Goal: Information Seeking & Learning: Learn about a topic

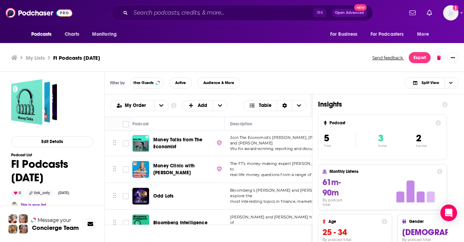
scroll to position [2, 0]
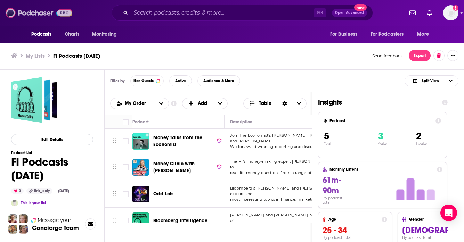
click at [36, 11] on img at bounding box center [39, 12] width 67 height 13
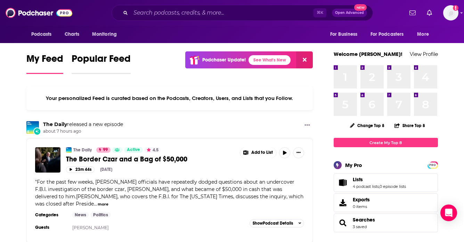
click at [102, 63] on span "Popular Feed" at bounding box center [101, 61] width 59 height 16
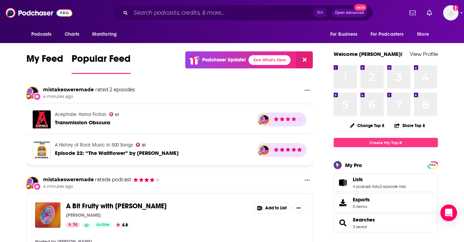
click at [45, 58] on span "My Feed" at bounding box center [44, 61] width 37 height 16
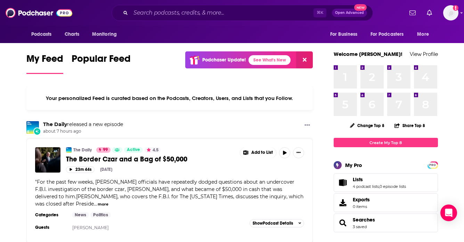
click at [41, 37] on span "Podcasts" at bounding box center [41, 35] width 21 height 10
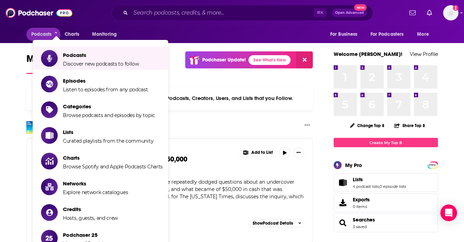
click at [98, 15] on div "⌘ K Open Advanced New" at bounding box center [242, 13] width 322 height 16
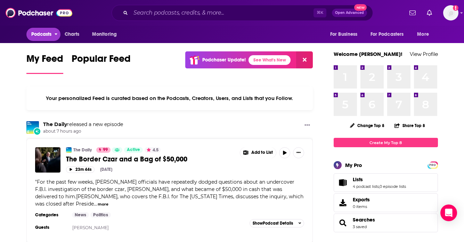
click at [46, 29] on button "Podcasts" at bounding box center [43, 34] width 34 height 13
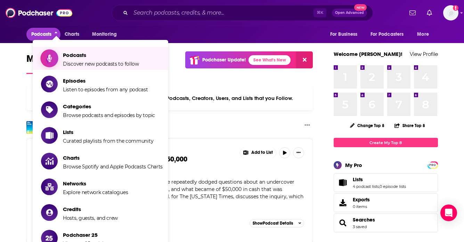
click at [106, 53] on span "Podcasts" at bounding box center [101, 55] width 76 height 7
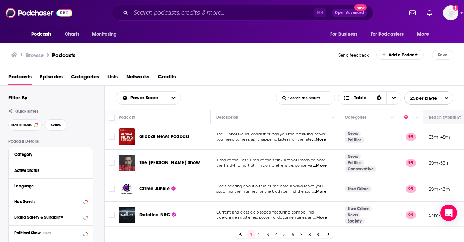
click at [446, 118] on icon "Move" at bounding box center [449, 117] width 8 height 8
click at [443, 120] on button "Move" at bounding box center [449, 117] width 41 height 8
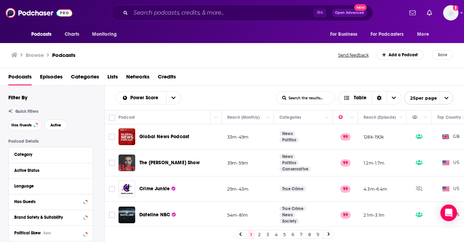
scroll to position [0, 149]
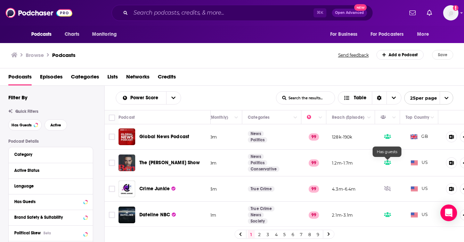
click at [386, 163] on icon at bounding box center [387, 163] width 7 height 6
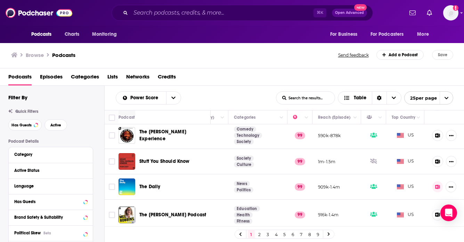
scroll to position [125, 163]
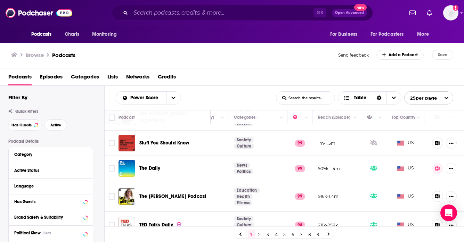
click at [438, 143] on icon at bounding box center [437, 143] width 5 height 5
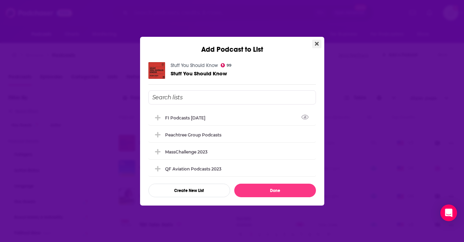
click at [317, 43] on icon "Close" at bounding box center [317, 44] width 4 height 4
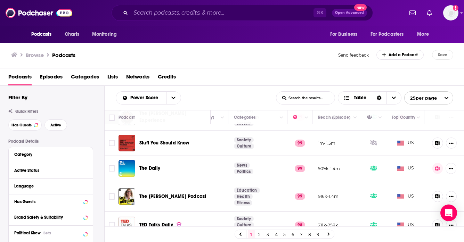
scroll to position [0, 163]
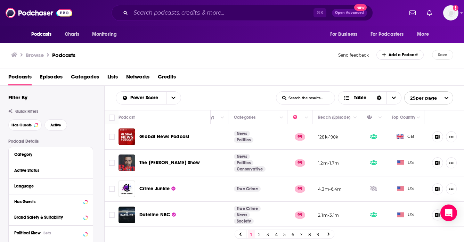
click at [48, 77] on span "Episodes" at bounding box center [51, 78] width 23 height 14
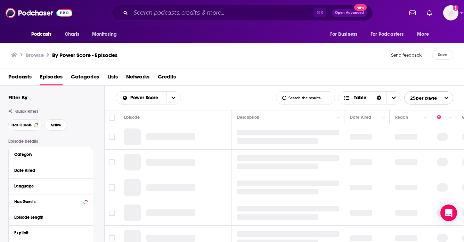
click at [14, 75] on span "Podcasts" at bounding box center [19, 78] width 23 height 14
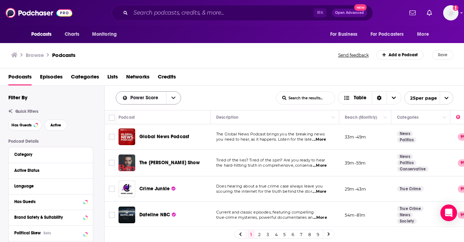
click at [172, 100] on icon "open menu" at bounding box center [173, 98] width 4 height 5
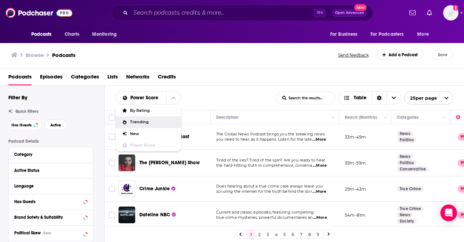
click at [147, 125] on div "Trending" at bounding box center [148, 123] width 65 height 12
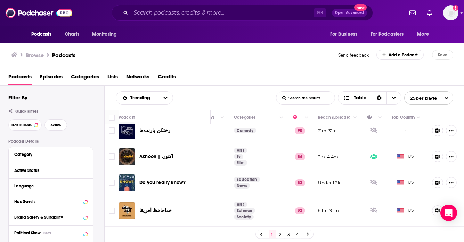
scroll to position [0, 163]
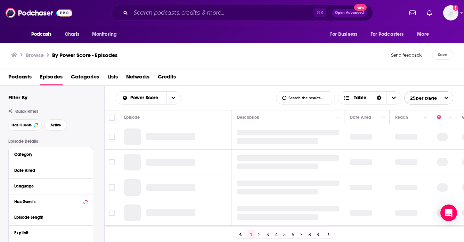
click at [85, 77] on span "Categories" at bounding box center [85, 78] width 28 height 14
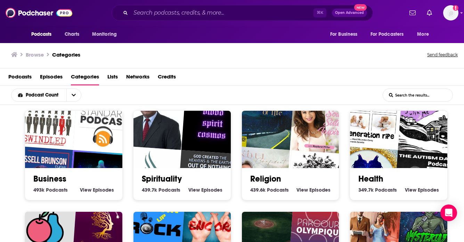
scroll to position [104, 0]
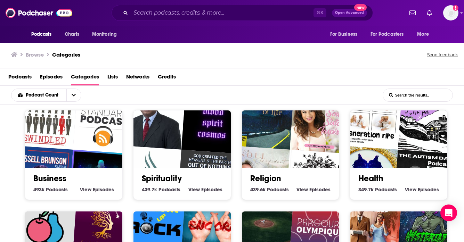
click at [50, 178] on link "Business" at bounding box center [49, 179] width 33 height 10
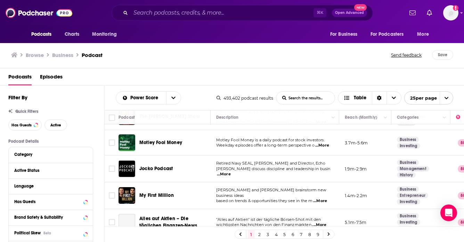
scroll to position [212, 0]
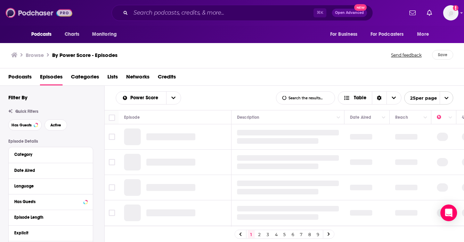
click at [25, 15] on img at bounding box center [39, 12] width 67 height 13
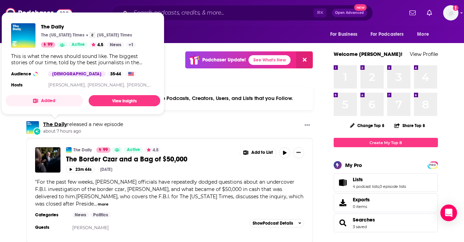
click at [53, 127] on link "The Daily" at bounding box center [55, 124] width 24 height 6
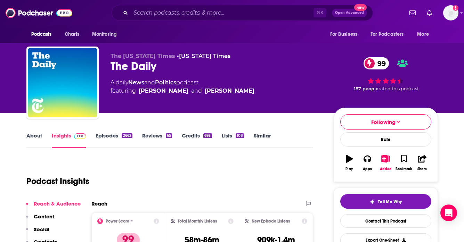
click at [32, 137] on link "About" at bounding box center [34, 141] width 16 height 16
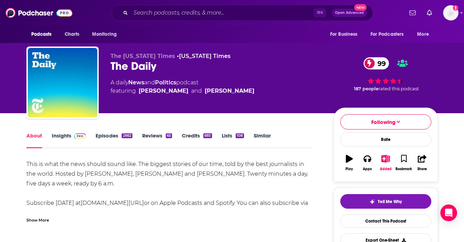
click at [61, 136] on link "Insights" at bounding box center [69, 141] width 34 height 16
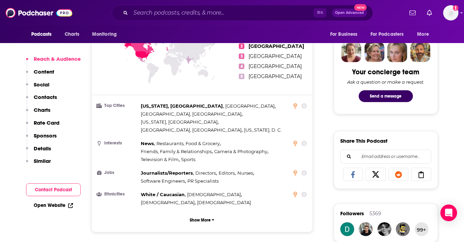
scroll to position [331, 0]
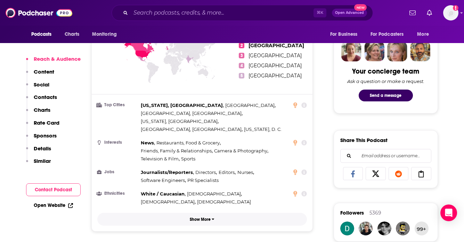
click at [198, 217] on p "Show More" at bounding box center [200, 219] width 21 height 5
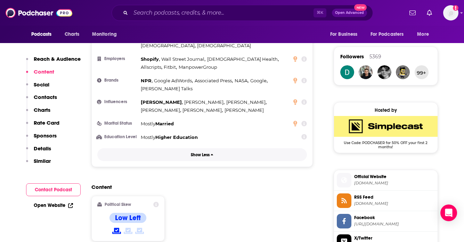
scroll to position [552, 0]
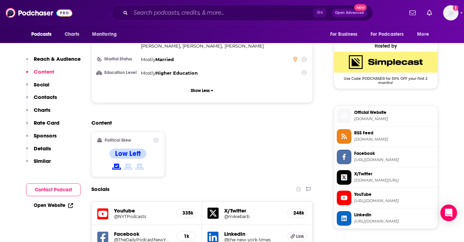
click at [153, 138] on icon at bounding box center [156, 141] width 6 height 6
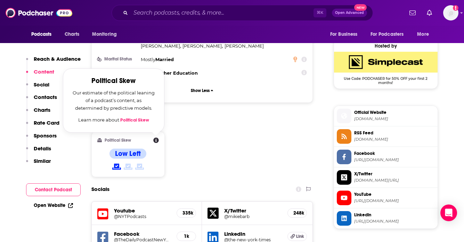
click at [229, 120] on div "Content Political Skew Political Skew Our estimate of the political leaning of …" at bounding box center [202, 151] width 222 height 63
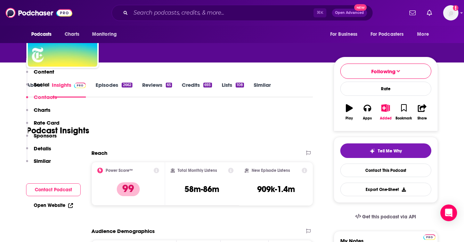
scroll to position [0, 0]
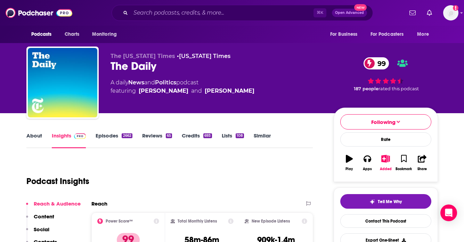
click at [346, 159] on icon "button" at bounding box center [349, 159] width 7 height 8
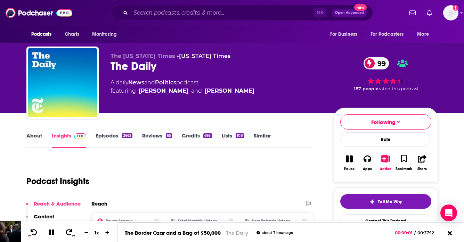
click at [348, 159] on icon "button" at bounding box center [349, 159] width 7 height 7
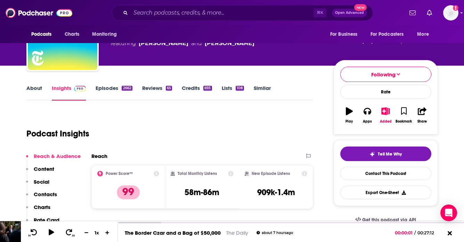
scroll to position [47, 0]
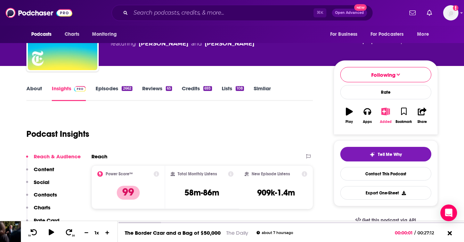
click at [384, 115] on icon "button" at bounding box center [386, 112] width 9 height 8
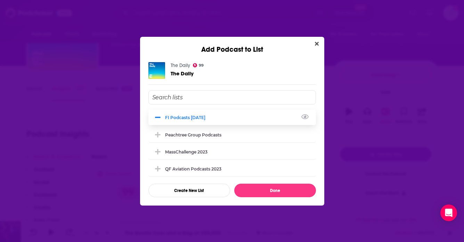
click at [159, 115] on icon "Add Podcast To List" at bounding box center [157, 117] width 5 height 6
click at [316, 43] on icon "Close" at bounding box center [317, 44] width 4 height 4
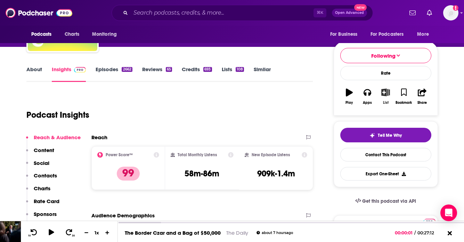
scroll to position [32, 0]
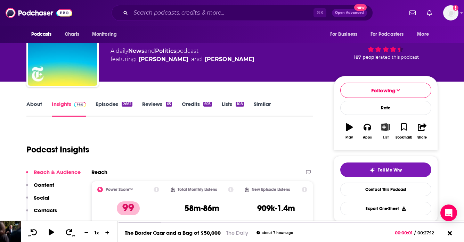
click at [389, 131] on button "List" at bounding box center [386, 131] width 18 height 25
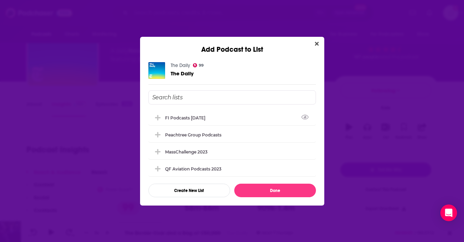
click at [317, 39] on div "Add Podcast to List" at bounding box center [232, 45] width 184 height 17
click at [320, 42] on button "Close" at bounding box center [316, 44] width 9 height 9
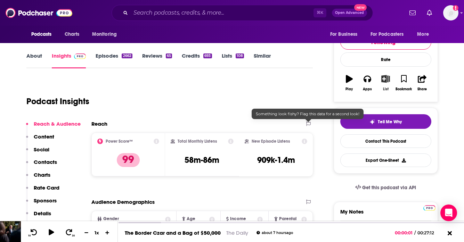
scroll to position [59, 0]
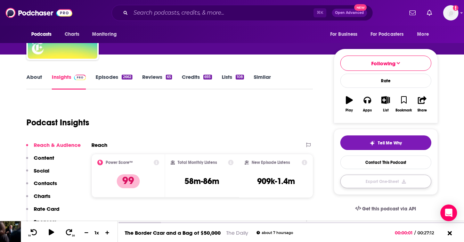
click at [391, 182] on button "Export One-Sheet" at bounding box center [386, 182] width 91 height 14
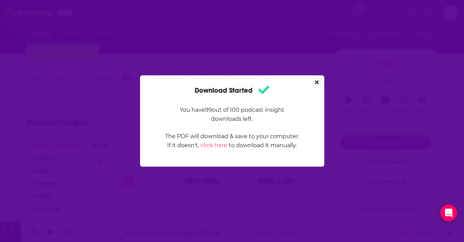
click at [315, 84] on icon "Close" at bounding box center [317, 83] width 4 height 4
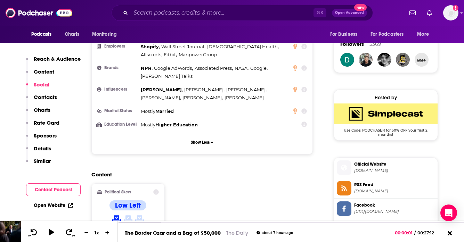
scroll to position [122, 0]
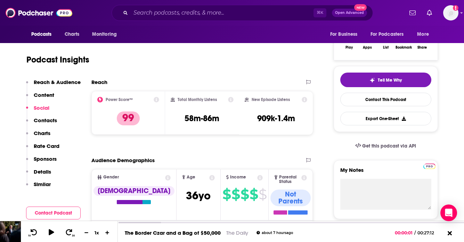
click at [41, 158] on p "Sponsors" at bounding box center [45, 159] width 23 height 7
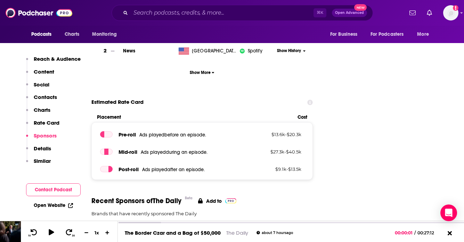
scroll to position [1433, 0]
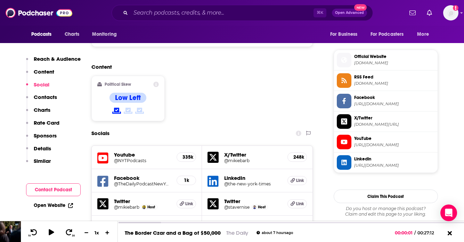
scroll to position [0, 0]
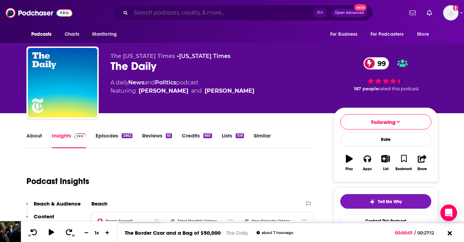
click at [190, 17] on input "Search podcasts, credits, & more..." at bounding box center [222, 12] width 183 height 11
click at [107, 8] on div "⌘ K Open Advanced New" at bounding box center [242, 13] width 322 height 16
click at [194, 16] on input "Search podcasts, credits, & more..." at bounding box center [222, 12] width 183 height 11
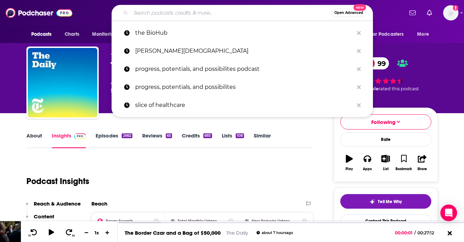
click at [171, 13] on input "Search podcasts, credits, & more..." at bounding box center [231, 12] width 201 height 11
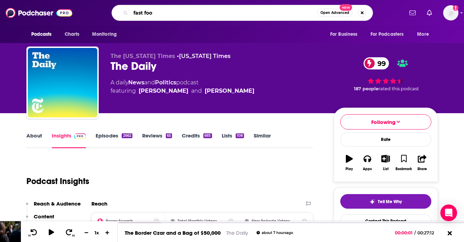
type input "fast food"
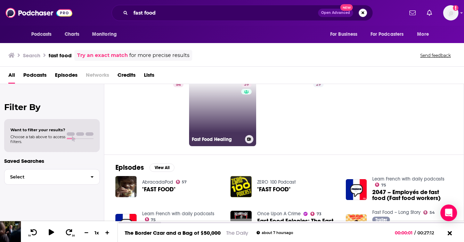
scroll to position [33, 0]
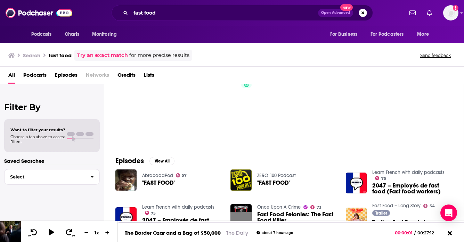
click at [39, 76] on span "Podcasts" at bounding box center [34, 77] width 23 height 14
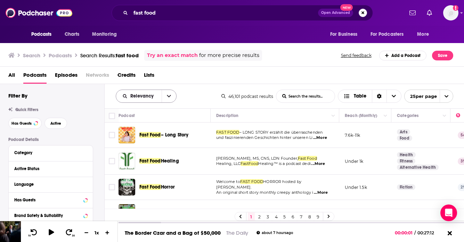
click at [166, 96] on button "open menu" at bounding box center [169, 96] width 15 height 13
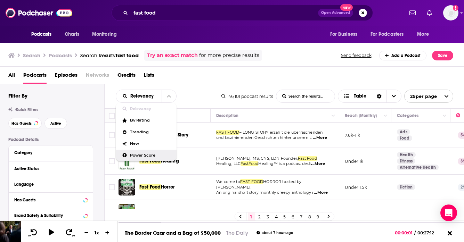
click at [141, 155] on span "Power Score" at bounding box center [150, 156] width 41 height 4
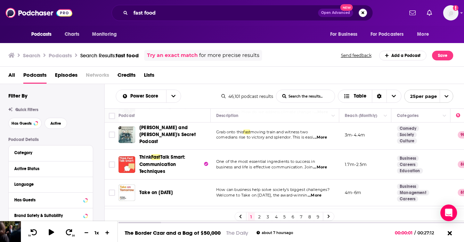
scroll to position [60, 0]
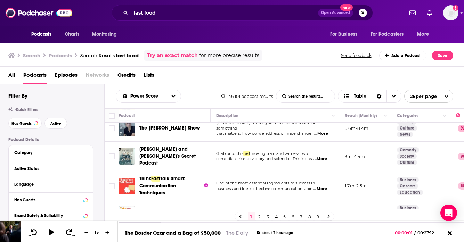
click at [211, 155] on div "[PERSON_NAME] and [PERSON_NAME]'s Secret Podcast" at bounding box center [175, 156] width 72 height 21
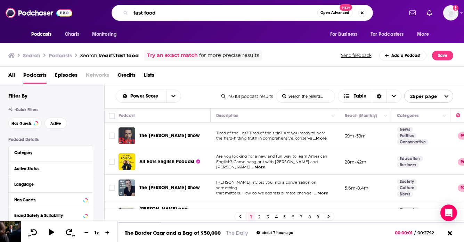
drag, startPoint x: 159, startPoint y: 11, endPoint x: 109, endPoint y: 3, distance: 51.1
click at [109, 3] on div "Podcasts Charts Monitoring fast food Open Advanced New For Business For Podcast…" at bounding box center [232, 13] width 464 height 26
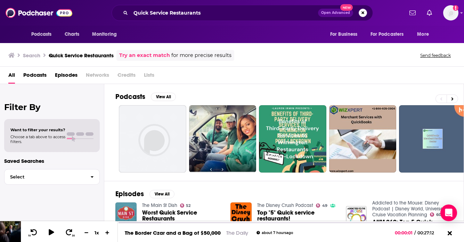
click at [32, 76] on span "Podcasts" at bounding box center [34, 77] width 23 height 14
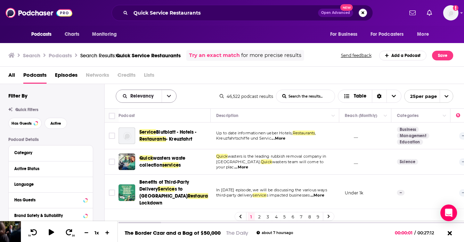
click at [167, 96] on icon "open menu" at bounding box center [169, 96] width 4 height 2
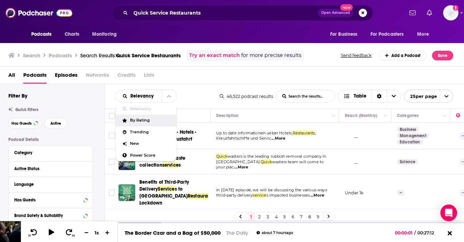
click at [142, 121] on span "By Rating" at bounding box center [150, 121] width 41 height 4
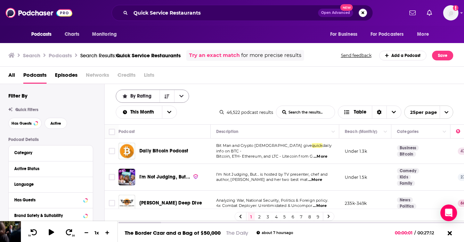
click at [180, 96] on icon "open menu" at bounding box center [181, 96] width 4 height 2
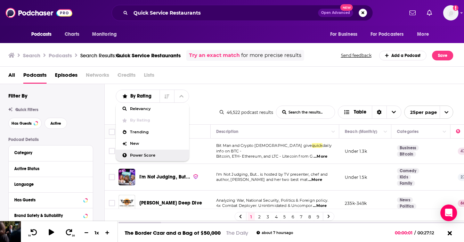
click at [147, 154] on span "Power Score" at bounding box center [157, 156] width 54 height 4
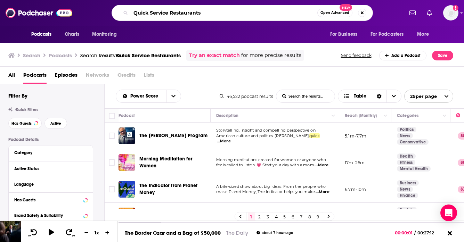
drag, startPoint x: 210, startPoint y: 12, endPoint x: 98, endPoint y: 10, distance: 112.0
click at [98, 10] on div "Quick Service Restaurants Open Advanced New" at bounding box center [242, 13] width 322 height 16
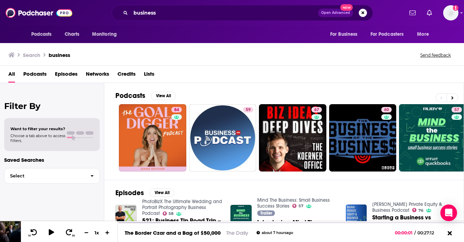
click at [46, 77] on span "Podcasts" at bounding box center [34, 76] width 23 height 14
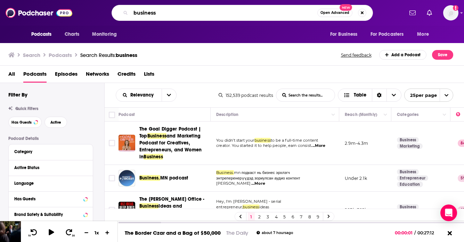
click at [163, 14] on input "business" at bounding box center [224, 12] width 187 height 11
type input "commercial real estate"
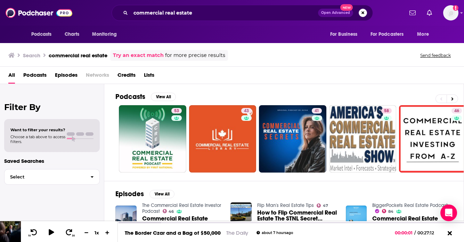
click at [30, 74] on span "Podcasts" at bounding box center [34, 77] width 23 height 14
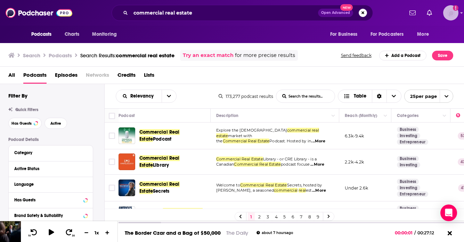
click at [461, 13] on icon "Show profile menu" at bounding box center [462, 13] width 3 height 4
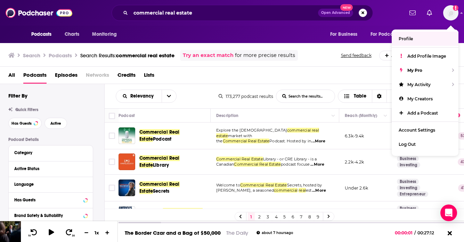
click at [306, 31] on div "Podcasts Charts Monitoring For Business For Podcasters More" at bounding box center [232, 34] width 445 height 17
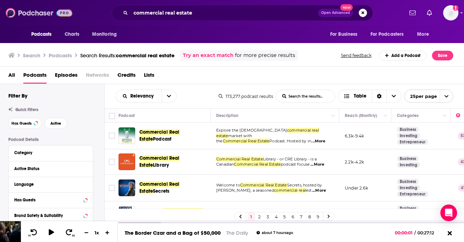
click at [30, 14] on img at bounding box center [39, 12] width 67 height 13
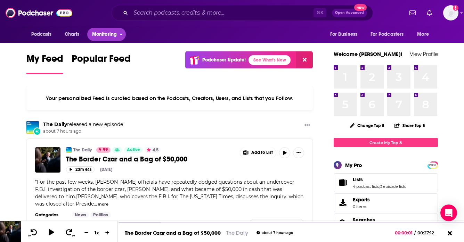
click at [109, 33] on span "Monitoring" at bounding box center [104, 35] width 25 height 10
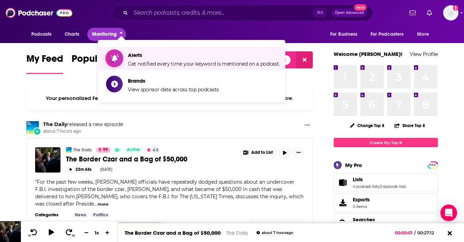
click at [164, 60] on span "Alerts Get notified every time your keyword is mentioned on a podcast." at bounding box center [204, 58] width 152 height 17
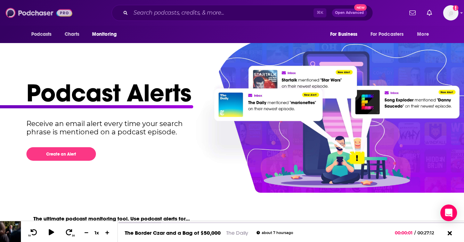
click at [38, 12] on img at bounding box center [39, 12] width 67 height 13
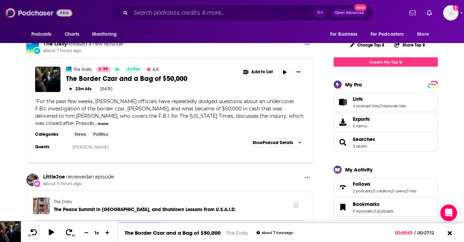
scroll to position [87, 0]
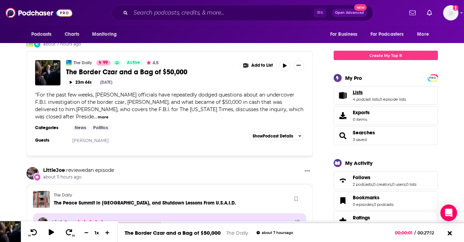
click at [360, 92] on span "Lists" at bounding box center [358, 92] width 10 height 6
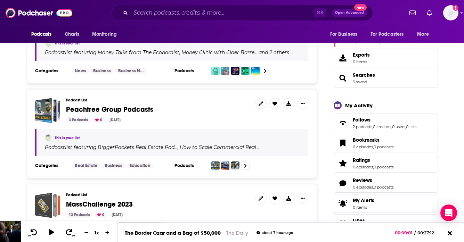
scroll to position [146, 0]
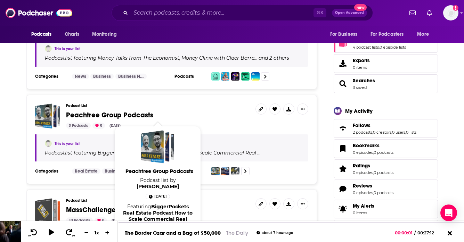
click at [115, 114] on span "Peachtree Group Podcasts" at bounding box center [109, 115] width 87 height 9
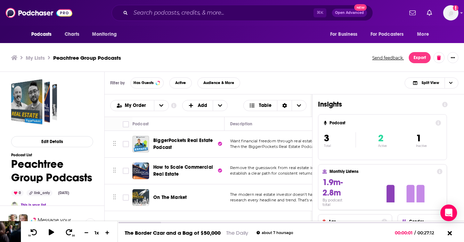
scroll to position [2, 0]
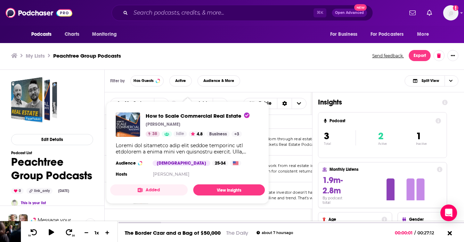
click at [171, 167] on div "How to Scale Commercial Real Estate [PERSON_NAME] 38 Idle 4.8 Business + 3 Audi…" at bounding box center [187, 146] width 155 height 78
click at [222, 186] on link "View Insights" at bounding box center [229, 190] width 72 height 11
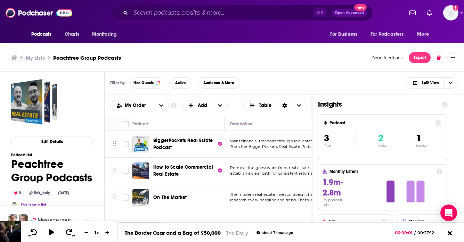
scroll to position [2, 0]
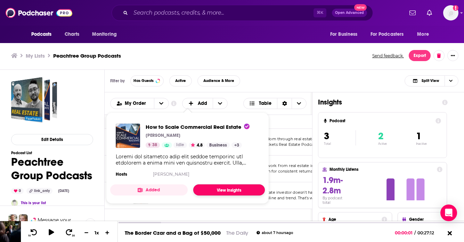
click at [228, 189] on link "View Insights" at bounding box center [229, 190] width 72 height 11
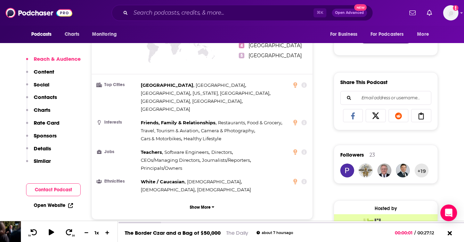
scroll to position [376, 0]
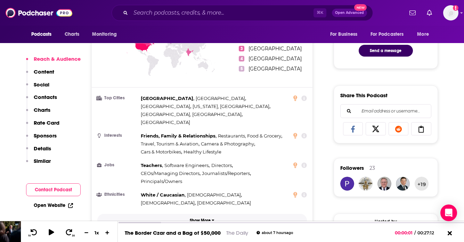
click at [198, 218] on p "Show More" at bounding box center [200, 220] width 21 height 5
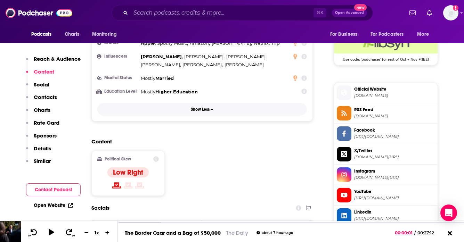
scroll to position [526, 0]
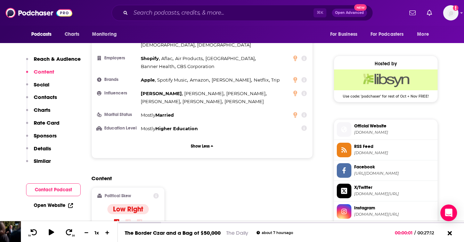
scroll to position [545, 0]
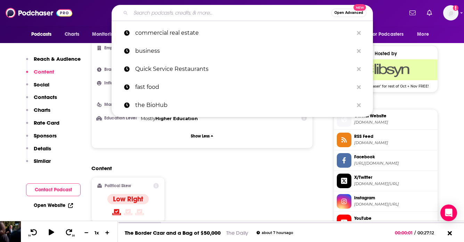
click at [211, 16] on input "Search podcasts, credits, & more..." at bounding box center [231, 12] width 201 height 11
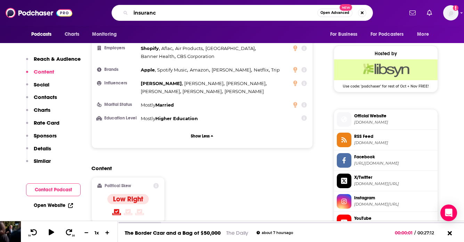
type input "insurance"
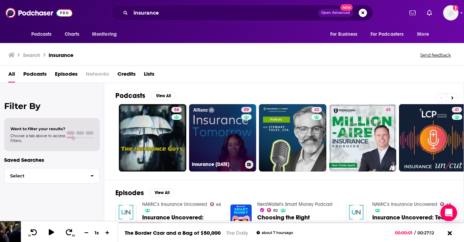
click at [211, 134] on link "59 Insurance [DATE]" at bounding box center [222, 137] width 67 height 67
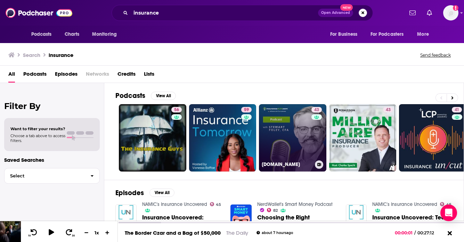
click at [282, 133] on link "43 [DOMAIN_NAME]" at bounding box center [292, 137] width 67 height 67
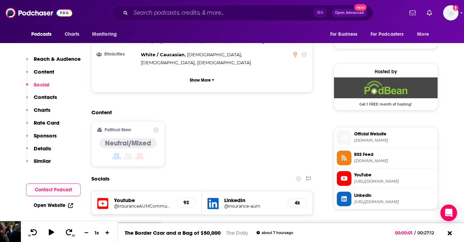
scroll to position [470, 0]
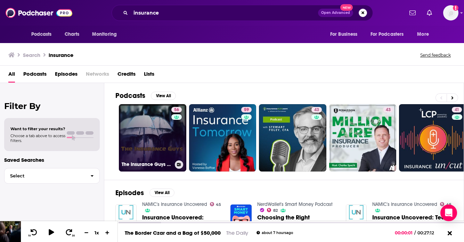
click at [157, 147] on link "56 The Insurance Guys Podcast" at bounding box center [152, 137] width 67 height 67
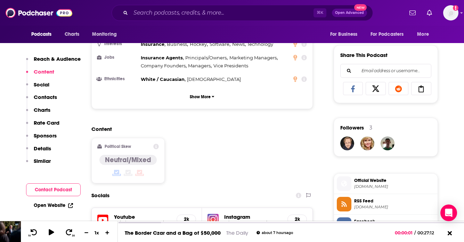
scroll to position [418, 0]
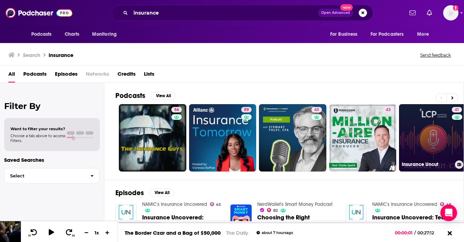
click at [436, 141] on link "41 Insurance Uncut" at bounding box center [432, 137] width 67 height 67
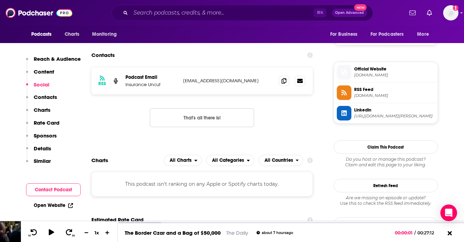
scroll to position [356, 0]
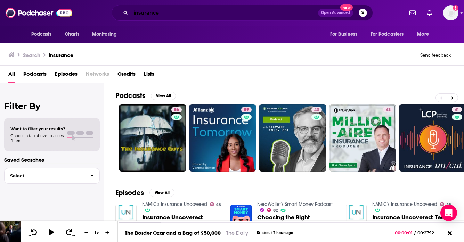
click at [160, 14] on input "insurance" at bounding box center [224, 12] width 187 height 11
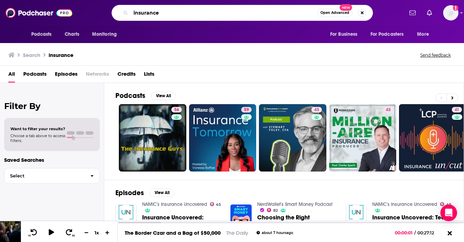
click at [160, 14] on input "insurance" at bounding box center [224, 12] width 187 height 11
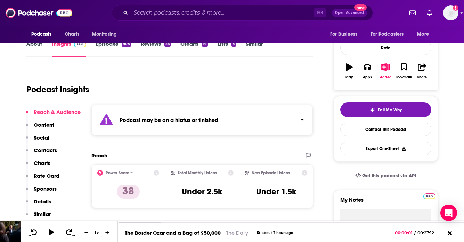
scroll to position [93, 0]
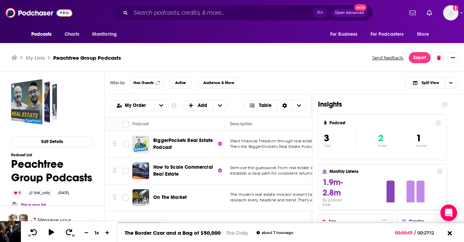
scroll to position [2, 0]
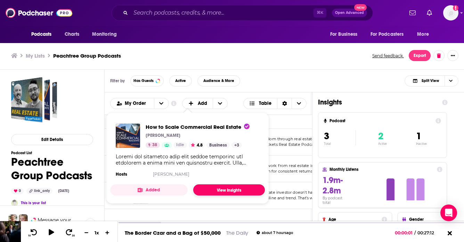
click at [226, 192] on link "View Insights" at bounding box center [229, 190] width 72 height 11
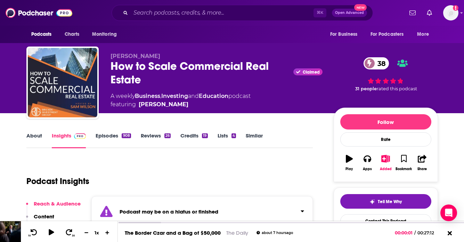
scroll to position [83, 0]
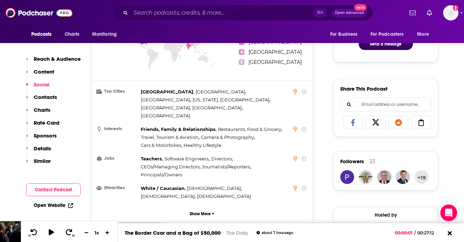
click at [40, 70] on p "Content" at bounding box center [44, 72] width 21 height 7
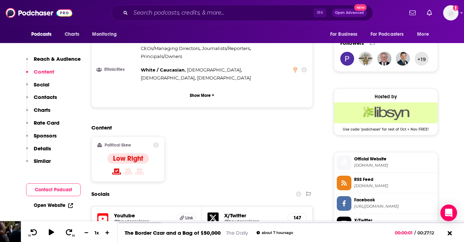
scroll to position [502, 0]
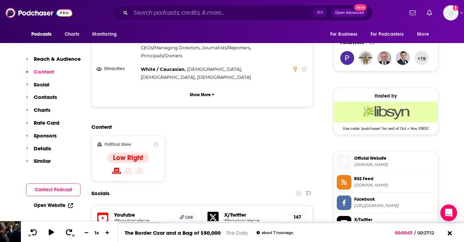
click at [157, 142] on icon at bounding box center [156, 145] width 6 height 6
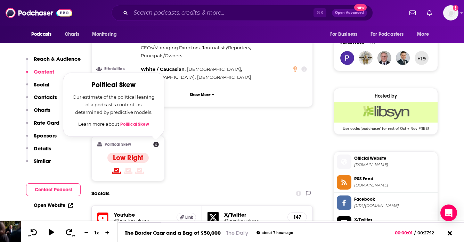
click at [128, 122] on link "Political Skew" at bounding box center [134, 125] width 29 height 6
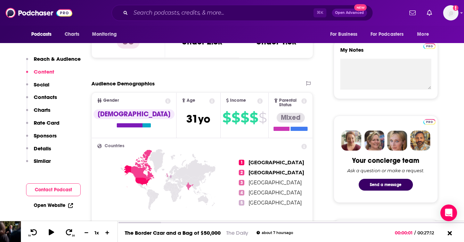
scroll to position [0, 0]
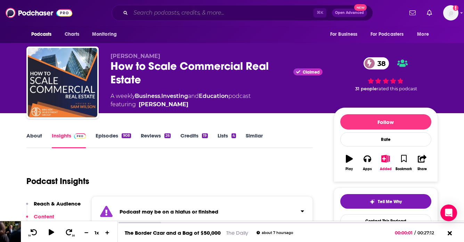
click at [166, 11] on input "Search podcasts, credits, & more..." at bounding box center [222, 12] width 183 height 11
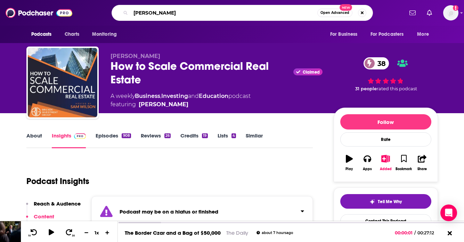
type input "[PERSON_NAME]"
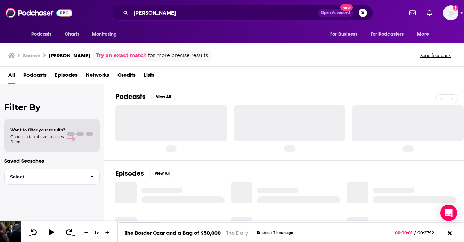
scroll to position [5, 0]
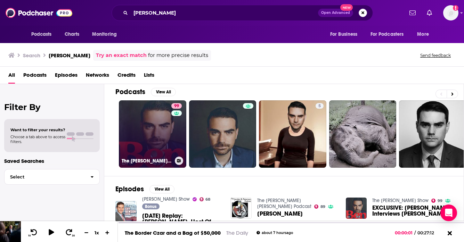
click at [136, 134] on link "99 The [PERSON_NAME] Show" at bounding box center [152, 134] width 67 height 67
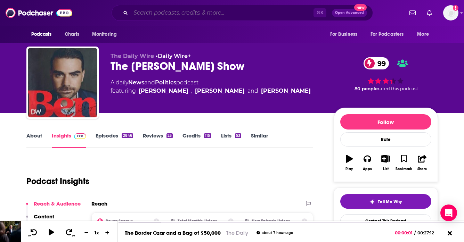
click at [195, 9] on input "Search podcasts, credits, & more..." at bounding box center [222, 12] width 183 height 11
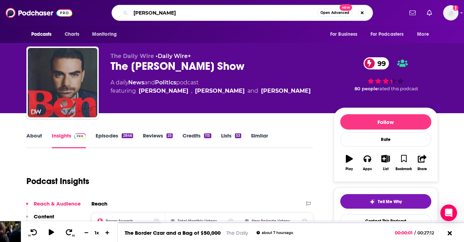
type input "[PERSON_NAME]"
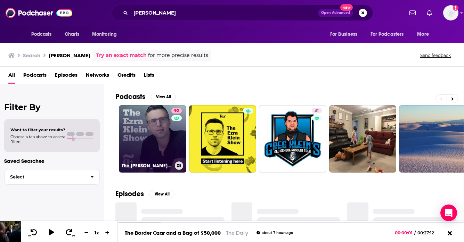
click at [136, 135] on link "92 The [PERSON_NAME] Show" at bounding box center [152, 138] width 67 height 67
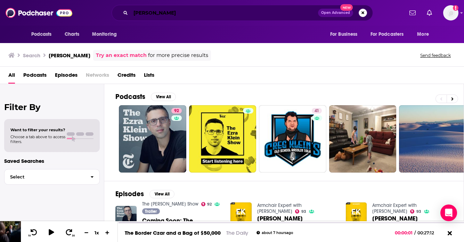
click at [178, 12] on input "[PERSON_NAME]" at bounding box center [224, 12] width 187 height 11
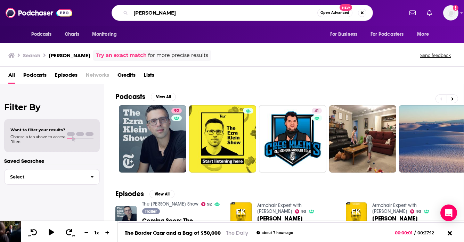
click at [178, 12] on input "[PERSON_NAME]" at bounding box center [224, 12] width 187 height 11
type input "trillbilly workers"
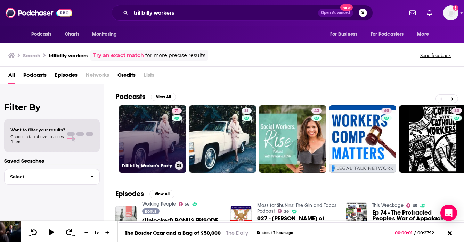
click at [154, 136] on link "71 Trillbilly Worker's Party" at bounding box center [152, 138] width 67 height 67
